Goal: Transaction & Acquisition: Subscribe to service/newsletter

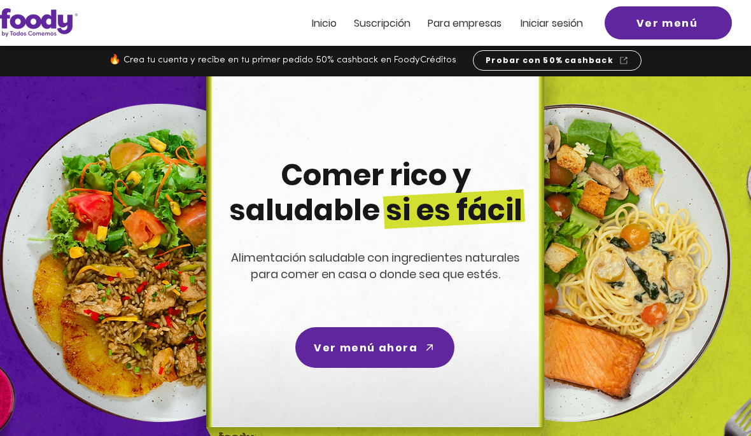
click at [342, 327] on link "Ver menú ahora" at bounding box center [374, 347] width 159 height 41
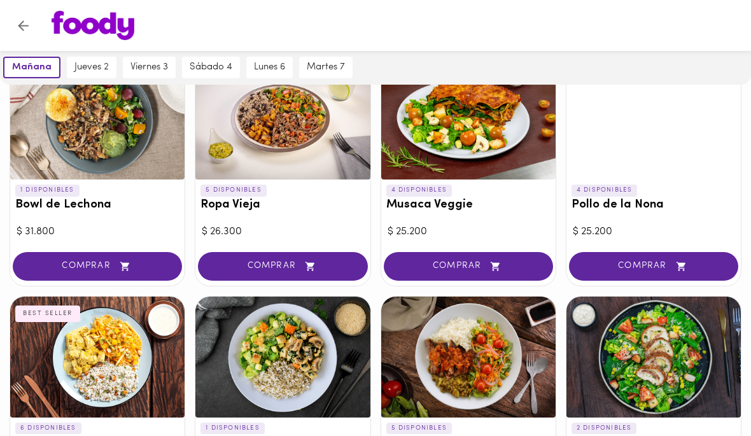
scroll to position [108, 0]
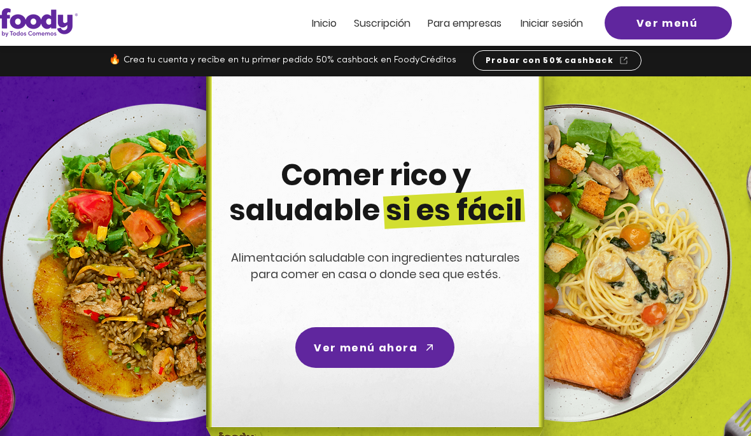
click at [390, 24] on span "Suscripción" at bounding box center [382, 23] width 57 height 15
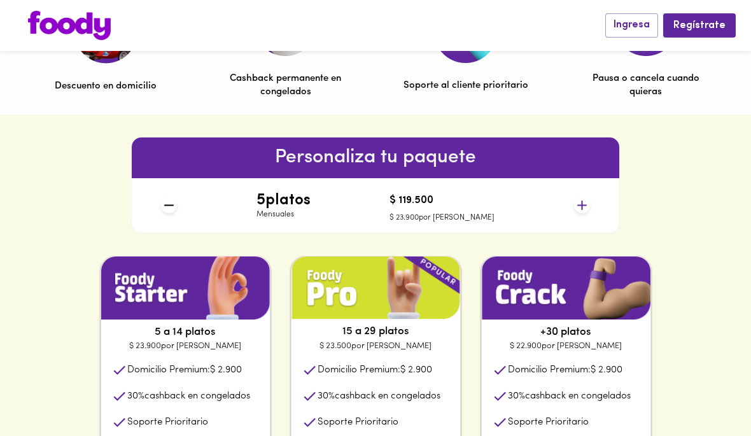
scroll to position [470, 0]
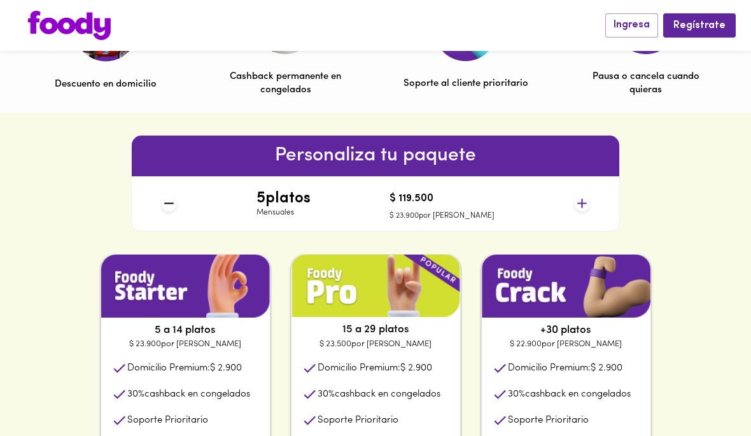
click at [574, 206] on icon at bounding box center [582, 203] width 16 height 16
click at [586, 196] on icon at bounding box center [582, 203] width 16 height 16
click at [587, 192] on div "7 platos Mensuales $ 167.300 $ 23.900 por plato" at bounding box center [375, 203] width 438 height 55
click at [593, 192] on div "7 platos Mensuales $ 167.300 $ 23.900 por plato" at bounding box center [375, 203] width 438 height 55
click at [592, 199] on div "7 platos Mensuales $ 167.300 $ 23.900 por plato" at bounding box center [375, 203] width 438 height 55
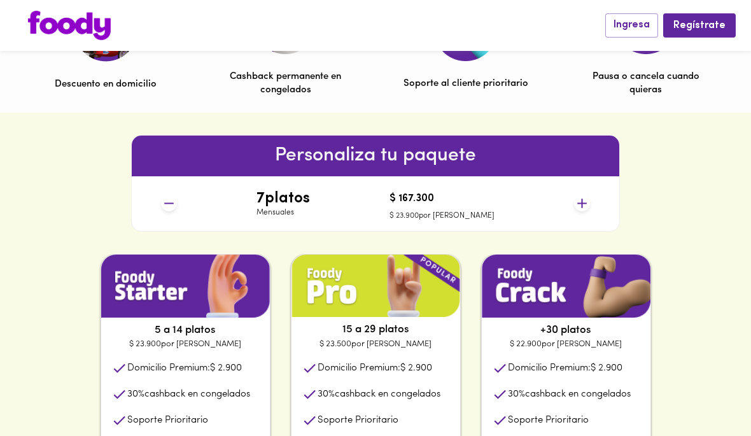
click at [589, 201] on icon at bounding box center [582, 203] width 16 height 16
click at [581, 195] on icon at bounding box center [582, 203] width 16 height 16
click at [582, 188] on div "9 platos Mensuales $ 215.100 $ 23.900 por plato" at bounding box center [375, 203] width 438 height 55
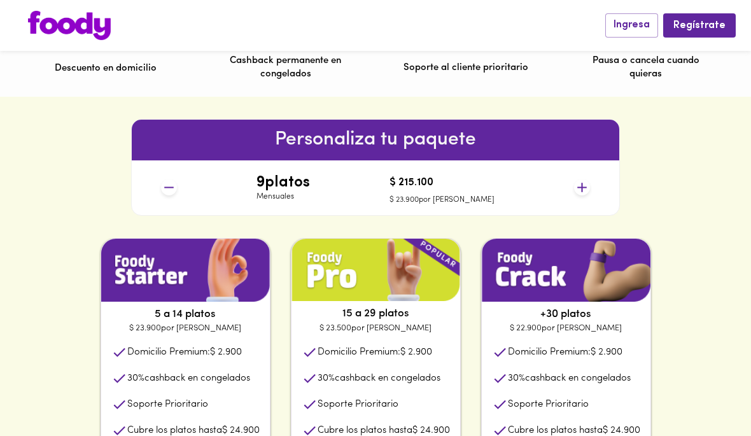
scroll to position [484, 0]
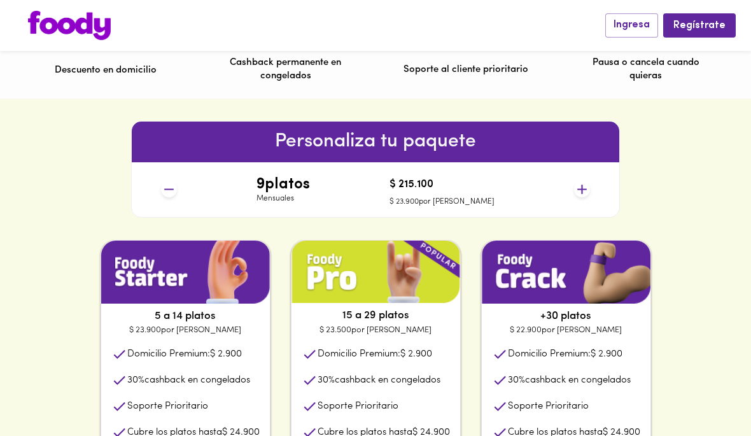
click at [578, 190] on icon at bounding box center [582, 189] width 16 height 16
click at [580, 187] on icon at bounding box center [582, 189] width 16 height 16
click at [581, 186] on icon at bounding box center [582, 190] width 10 height 10
click at [582, 184] on icon at bounding box center [582, 189] width 16 height 16
click at [577, 187] on icon at bounding box center [582, 189] width 16 height 16
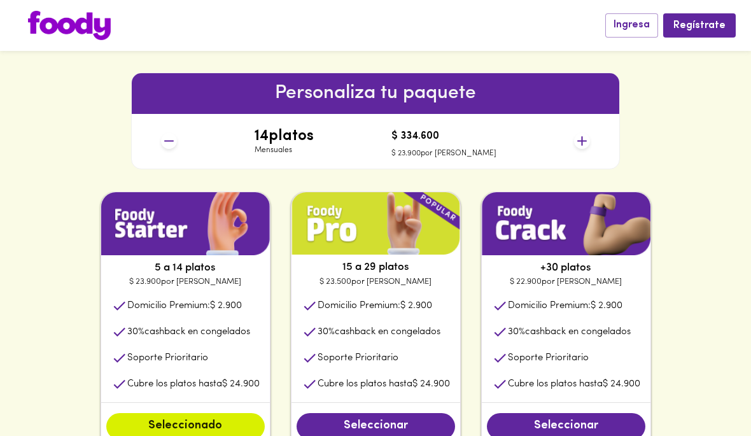
scroll to position [533, 0]
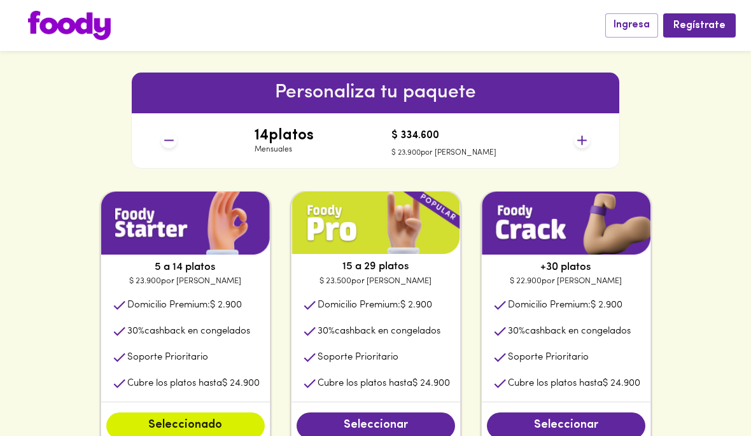
click at [582, 423] on span "Seleccionar" at bounding box center [566, 426] width 133 height 14
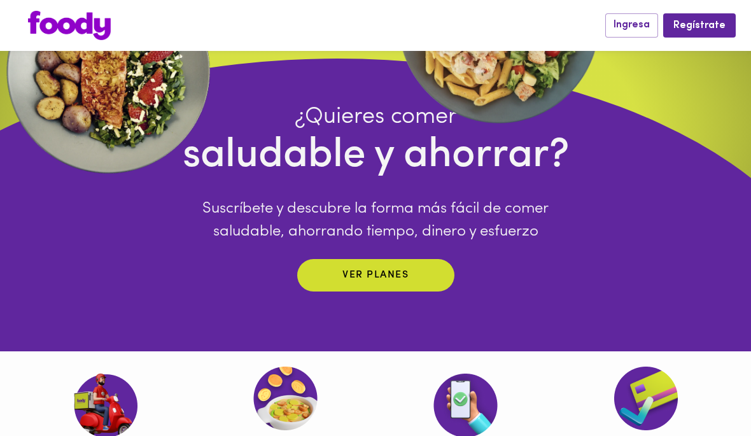
scroll to position [94, 0]
